Goal: Obtain resource: Download file/media

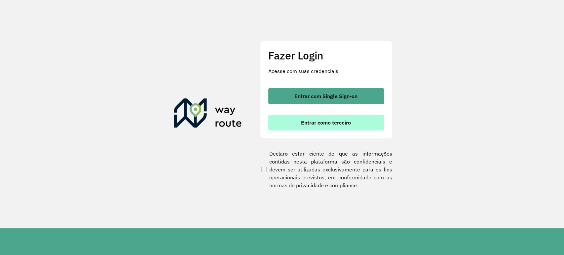
click at [307, 120] on span "Entrar como terceiro" at bounding box center [326, 122] width 50 height 5
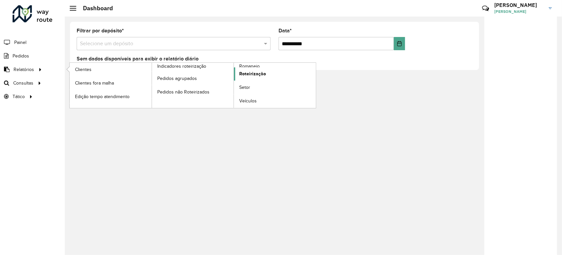
click at [251, 74] on span "Roteirização" at bounding box center [252, 73] width 27 height 7
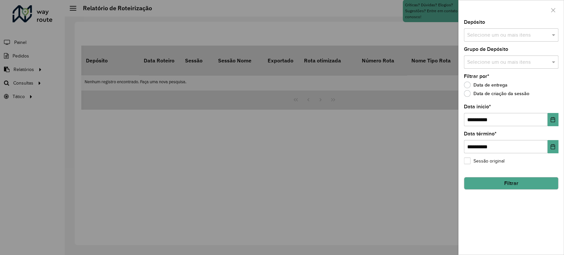
click at [503, 31] on input "text" at bounding box center [508, 35] width 85 height 8
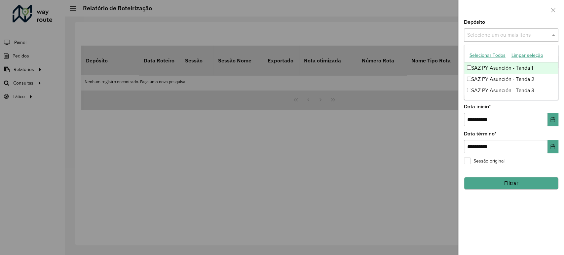
click at [480, 68] on div "SAZ PY Asunción - Tanda 1" at bounding box center [511, 67] width 94 height 11
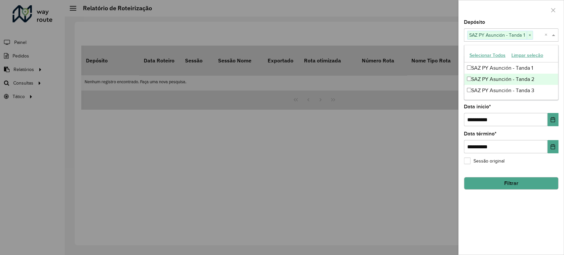
click at [482, 78] on div "SAZ PY Asunción - Tanda 2" at bounding box center [511, 79] width 94 height 11
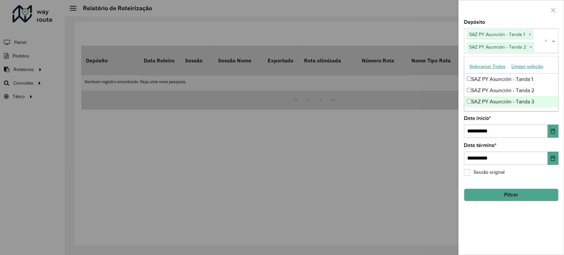
click at [486, 101] on div "SAZ PY Asunción - Tanda 3" at bounding box center [511, 101] width 94 height 11
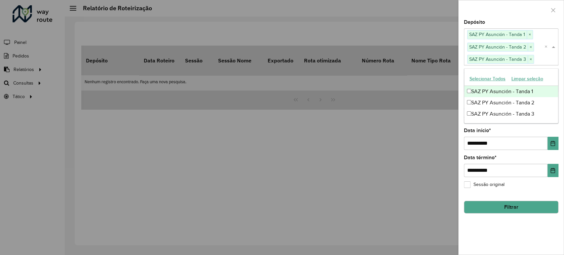
click at [499, 21] on div "Depósito Selecione um ou mais itens SAZ PY Asunción - Tanda 1 × SAZ PY Asunción…" at bounding box center [511, 42] width 94 height 45
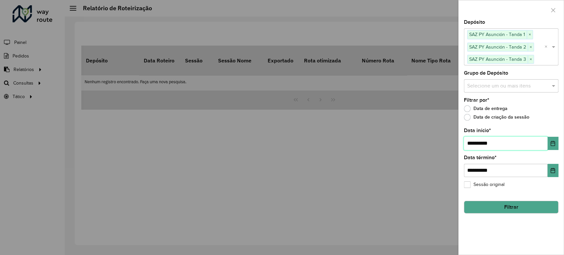
click at [473, 142] on input "**********" at bounding box center [506, 143] width 84 height 13
type input "**********"
click at [502, 205] on button "Filtrar" at bounding box center [511, 207] width 94 height 13
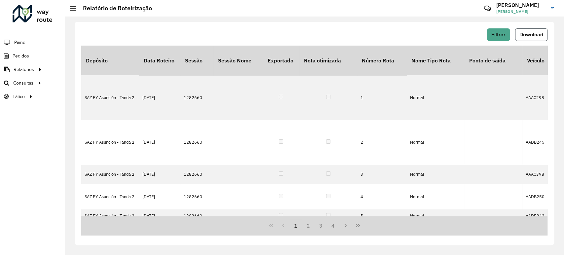
click at [527, 36] on span "Download" at bounding box center [531, 35] width 24 height 6
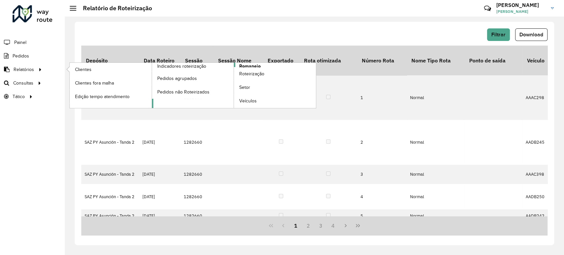
click at [251, 65] on span "Romaneio" at bounding box center [249, 66] width 21 height 7
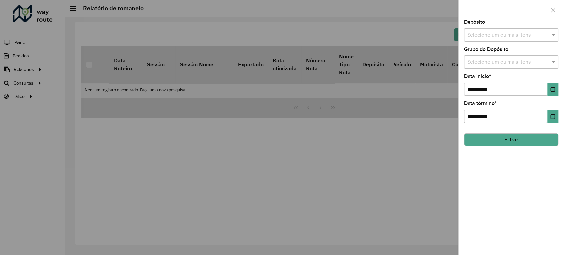
click at [492, 38] on input "text" at bounding box center [508, 35] width 85 height 8
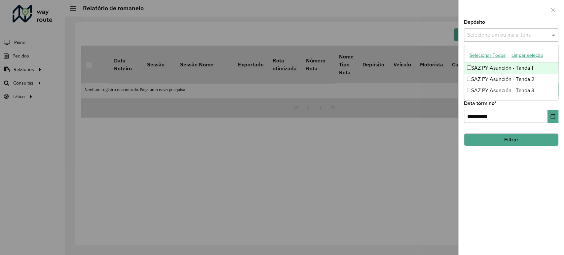
click at [489, 65] on div "SAZ PY Asunción - Tanda 1" at bounding box center [511, 67] width 94 height 11
click at [489, 77] on div "SAZ PY Asunción - Tanda 2" at bounding box center [511, 79] width 94 height 11
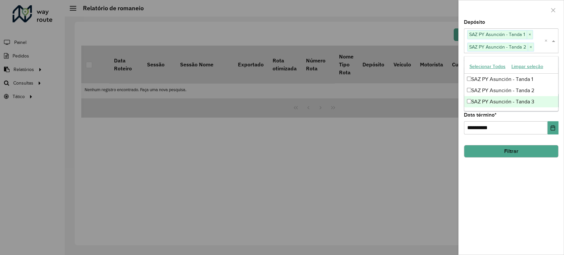
click at [493, 98] on div "SAZ PY Asunción - Tanda 3" at bounding box center [511, 101] width 94 height 11
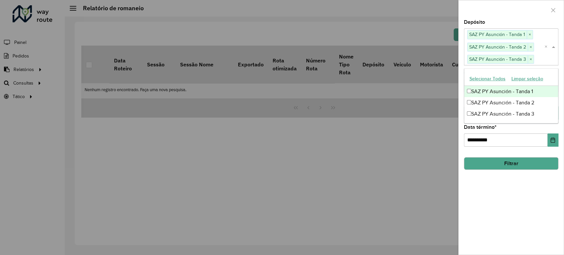
click at [510, 20] on div "Depósito Selecione um ou mais itens SAZ PY Asunción - Tanda 1 × SAZ PY Asunción…" at bounding box center [511, 42] width 94 height 45
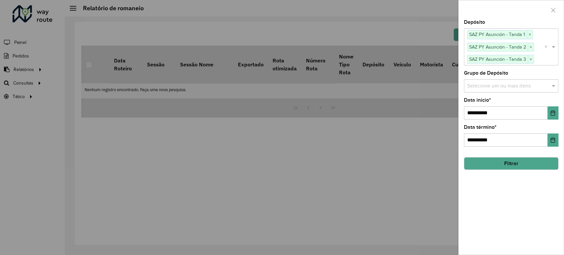
click at [510, 167] on button "Filtrar" at bounding box center [511, 163] width 94 height 13
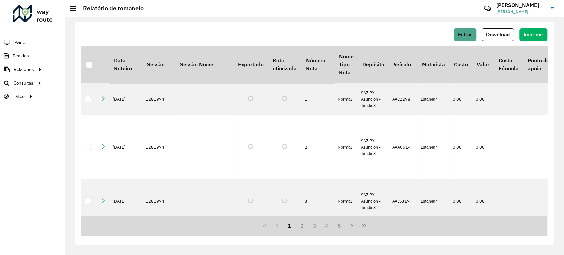
click at [495, 27] on div "Filtrar Download Imprimir Data Roteiro Sessão Sessão Nome Exportado Rota otimiz…" at bounding box center [314, 133] width 479 height 223
click at [493, 32] on span "Download" at bounding box center [498, 35] width 24 height 6
